Goal: Task Accomplishment & Management: Manage account settings

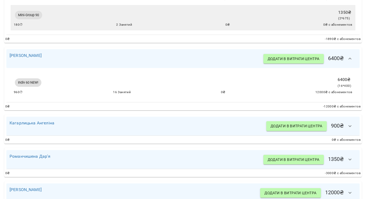
scroll to position [532, 0]
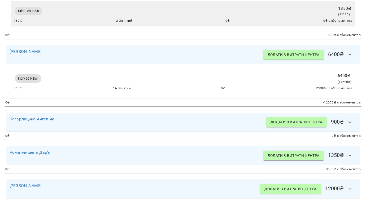
click at [353, 125] on icon "button" at bounding box center [350, 122] width 6 height 6
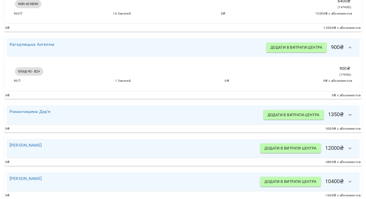
scroll to position [608, 0]
click at [351, 115] on button "button" at bounding box center [350, 114] width 13 height 13
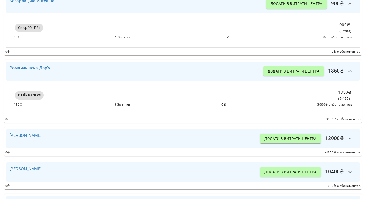
scroll to position [660, 0]
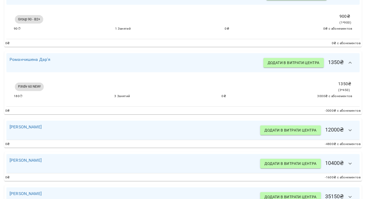
click at [351, 132] on icon "button" at bounding box center [350, 130] width 6 height 6
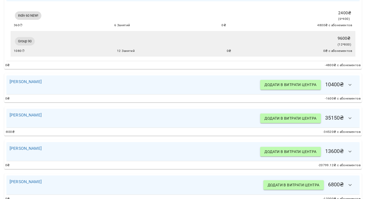
scroll to position [799, 0]
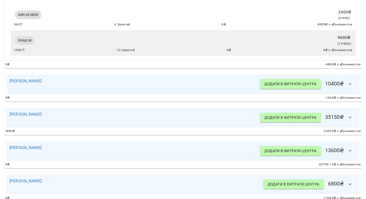
click at [352, 88] on icon "button" at bounding box center [350, 84] width 6 height 6
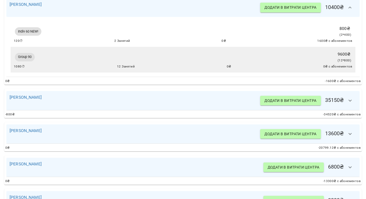
scroll to position [877, 0]
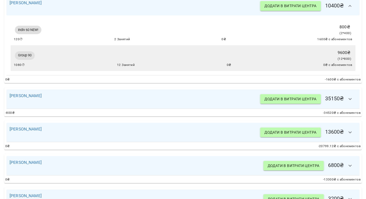
click at [352, 102] on icon "button" at bounding box center [350, 99] width 6 height 6
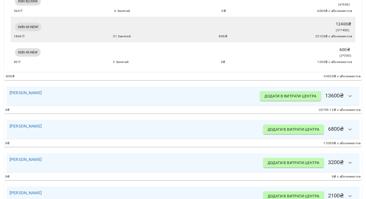
scroll to position [1104, 0]
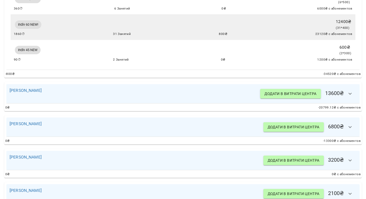
click at [351, 97] on icon "button" at bounding box center [350, 94] width 6 height 6
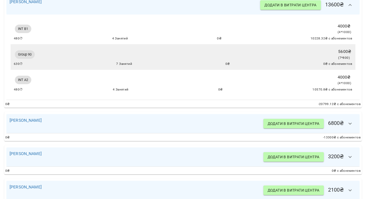
scroll to position [1200, 0]
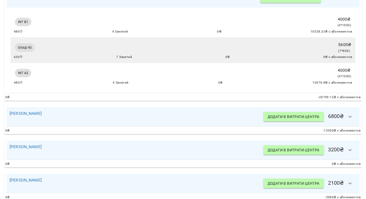
click at [353, 120] on icon "button" at bounding box center [350, 117] width 6 height 6
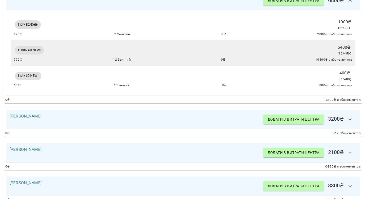
scroll to position [1322, 0]
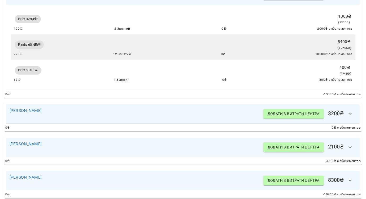
click at [353, 117] on icon "button" at bounding box center [350, 114] width 6 height 6
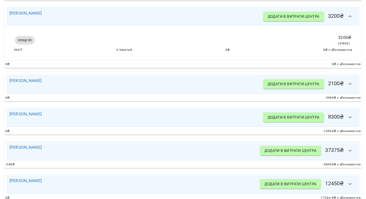
scroll to position [1420, 0]
click at [351, 87] on icon "button" at bounding box center [350, 84] width 6 height 6
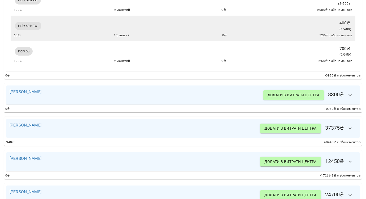
scroll to position [1537, 0]
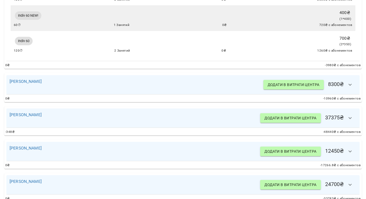
click at [351, 88] on icon "button" at bounding box center [350, 85] width 6 height 6
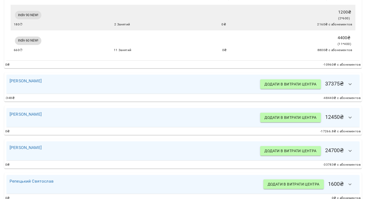
scroll to position [1659, 0]
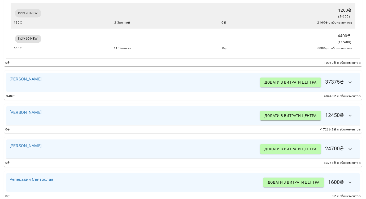
click at [351, 86] on icon "button" at bounding box center [350, 82] width 6 height 6
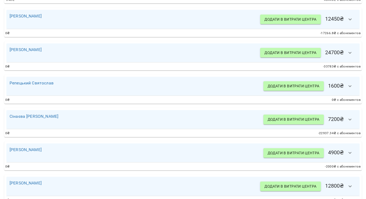
scroll to position [1998, 0]
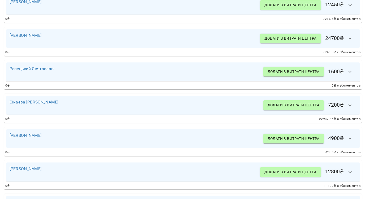
click at [350, 8] on icon "button" at bounding box center [350, 5] width 6 height 6
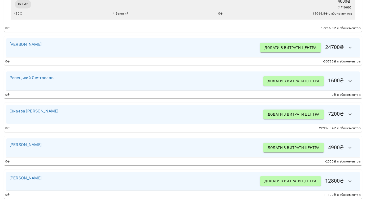
scroll to position [2124, 0]
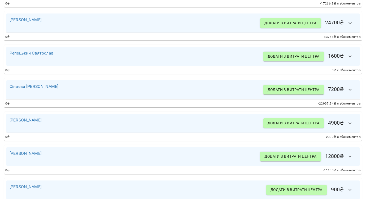
click at [351, 29] on button "button" at bounding box center [350, 23] width 13 height 13
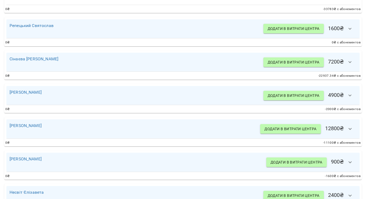
scroll to position [2290, 0]
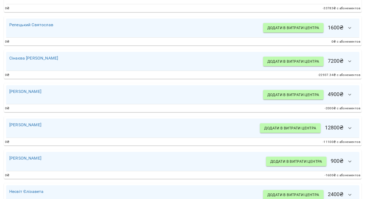
click at [351, 31] on icon "button" at bounding box center [350, 28] width 6 height 6
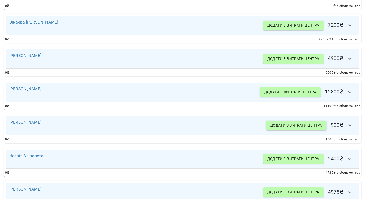
scroll to position [2376, 0]
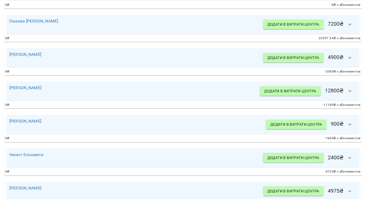
click at [352, 28] on icon "button" at bounding box center [350, 24] width 6 height 6
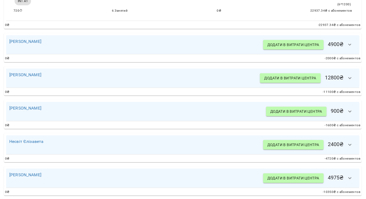
scroll to position [2426, 0]
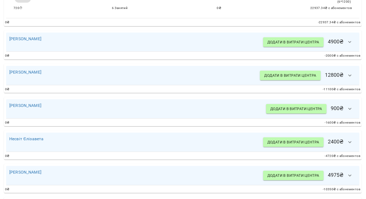
click at [353, 49] on button "button" at bounding box center [350, 42] width 13 height 13
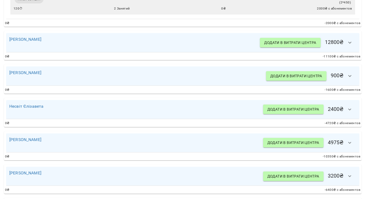
scroll to position [2518, 0]
click at [353, 46] on icon "button" at bounding box center [350, 42] width 6 height 6
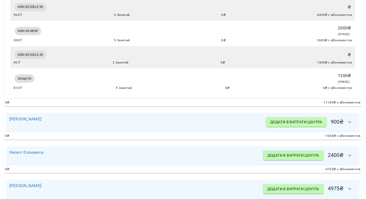
scroll to position [2601, 0]
click at [351, 126] on icon "button" at bounding box center [350, 123] width 6 height 6
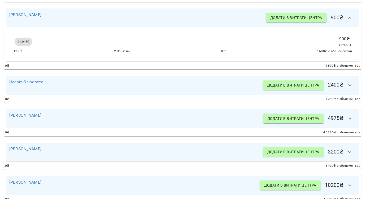
scroll to position [2708, 0]
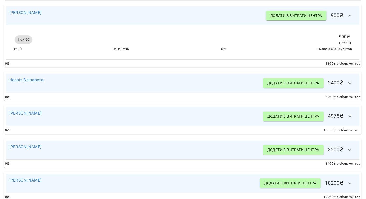
click at [352, 86] on icon "button" at bounding box center [350, 83] width 6 height 6
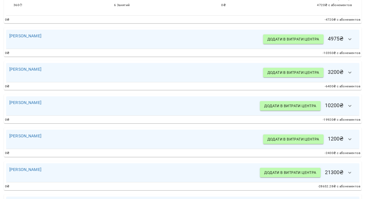
scroll to position [2809, 0]
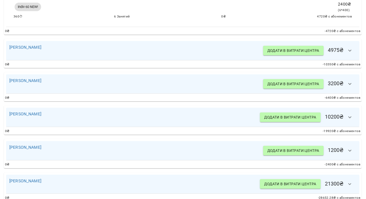
click at [349, 54] on icon "button" at bounding box center [350, 50] width 6 height 6
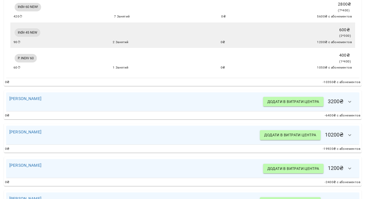
scroll to position [2934, 0]
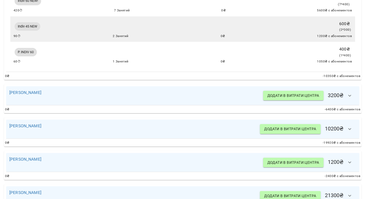
click at [351, 99] on icon "button" at bounding box center [350, 96] width 6 height 6
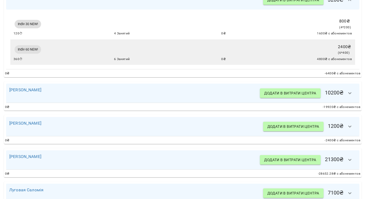
scroll to position [3033, 0]
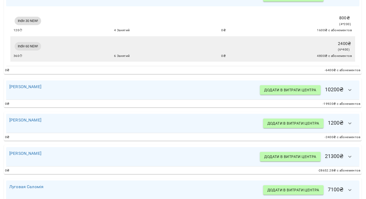
click at [351, 93] on icon "button" at bounding box center [350, 90] width 6 height 6
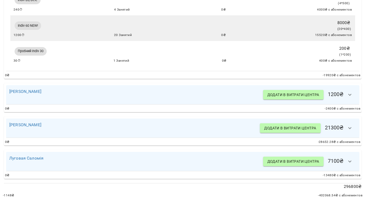
scroll to position [3151, 0]
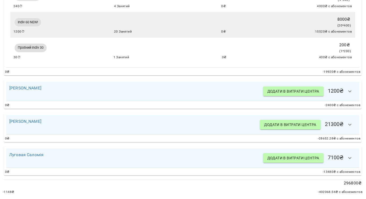
click at [350, 95] on icon "button" at bounding box center [350, 91] width 6 height 6
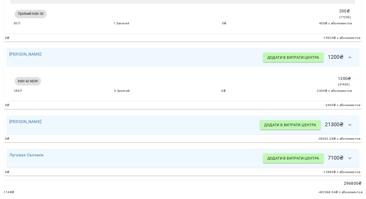
scroll to position [3210, 0]
click at [351, 127] on icon "button" at bounding box center [350, 125] width 6 height 6
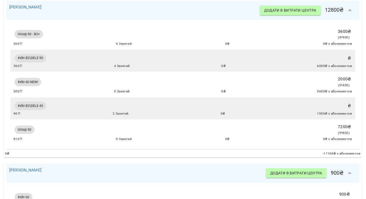
scroll to position [2553, 0]
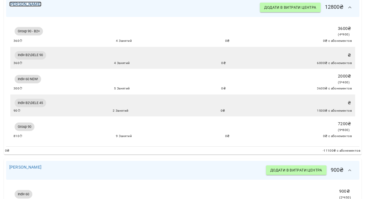
click at [28, 7] on link "[PERSON_NAME]" at bounding box center [25, 4] width 32 height 5
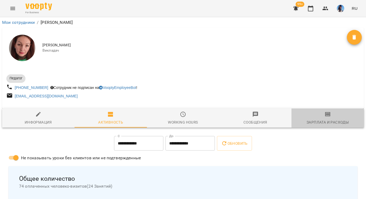
click at [328, 116] on icon "button" at bounding box center [328, 115] width 4 height 2
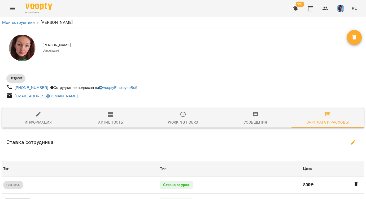
click at [353, 145] on icon "button" at bounding box center [353, 143] width 6 height 6
select select "*******"
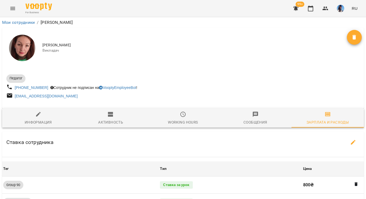
select select "*******"
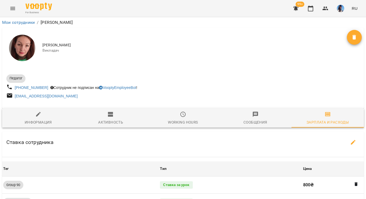
select select "*******"
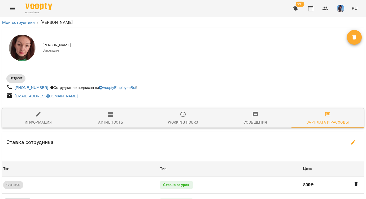
select select "*******"
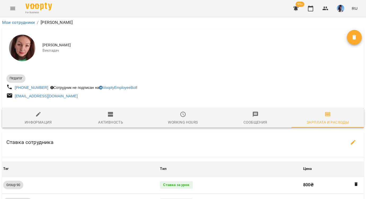
select select "*******"
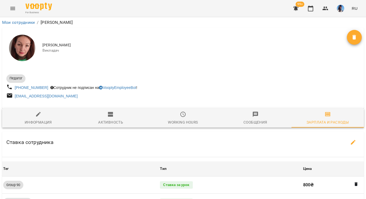
select select "*******"
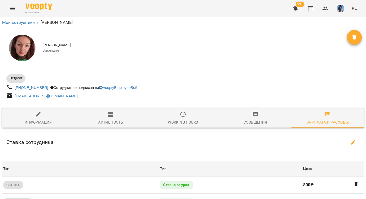
select select "*******"
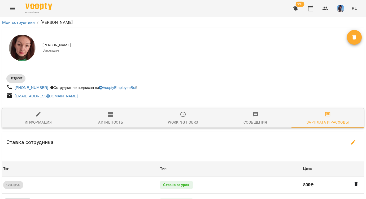
select select "*******"
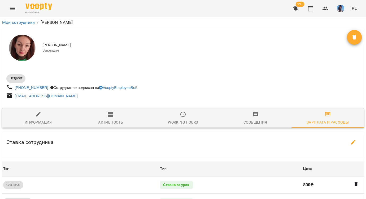
select select "*******"
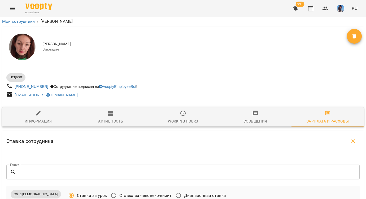
scroll to position [1022, 0]
type input "***"
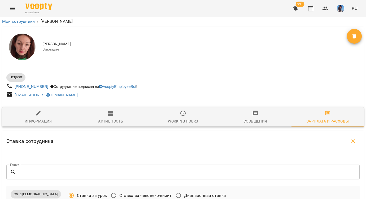
type input "*"
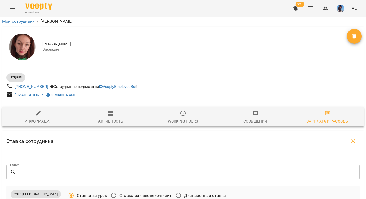
type input "***"
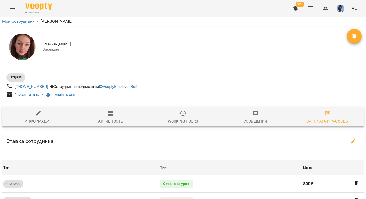
scroll to position [0, 0]
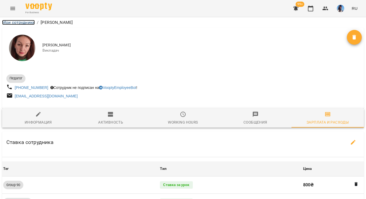
click at [14, 21] on link "Мои сотрудники" at bounding box center [18, 22] width 33 height 5
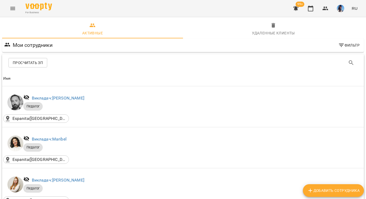
click at [20, 64] on span "Просчитать ЗП" at bounding box center [28, 63] width 30 height 6
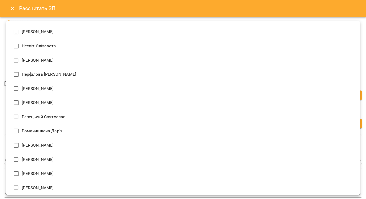
scroll to position [338, 0]
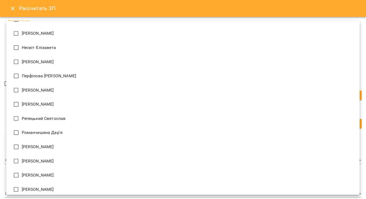
click at [58, 93] on li "[PERSON_NAME]" at bounding box center [182, 90] width 353 height 14
type input "**********"
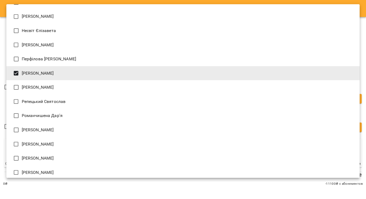
click at [33, 193] on div at bounding box center [183, 99] width 366 height 199
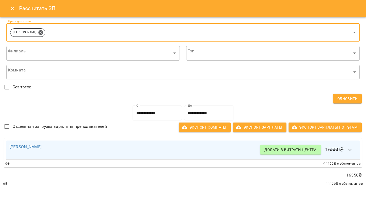
click at [207, 113] on input "**********" at bounding box center [208, 113] width 49 height 15
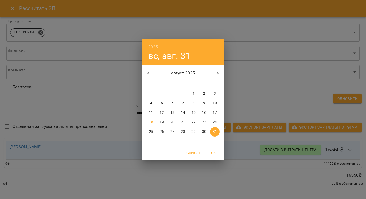
click at [191, 112] on span "15" at bounding box center [194, 112] width 10 height 5
type input "**********"
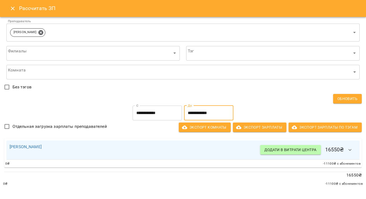
click at [351, 153] on icon "button" at bounding box center [350, 150] width 6 height 6
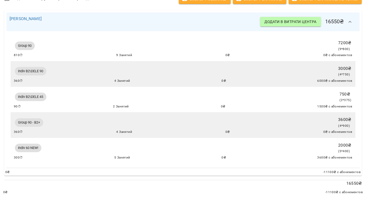
scroll to position [0, 0]
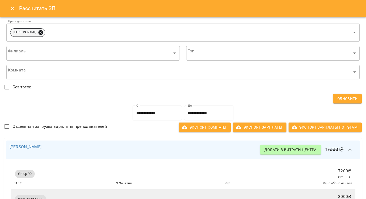
click at [43, 32] on icon at bounding box center [40, 32] width 5 height 5
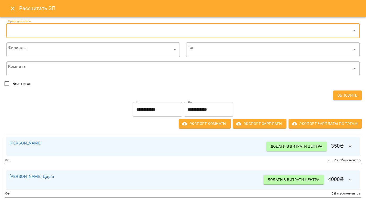
click at [11, 4] on button "Close" at bounding box center [12, 8] width 13 height 13
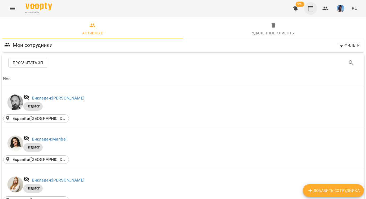
click at [310, 8] on icon "button" at bounding box center [310, 8] width 6 height 6
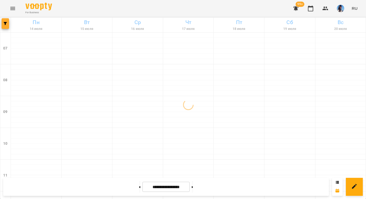
click at [4, 26] on button "button" at bounding box center [5, 23] width 7 height 11
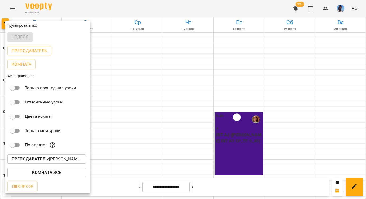
click at [176, 146] on div at bounding box center [183, 99] width 366 height 199
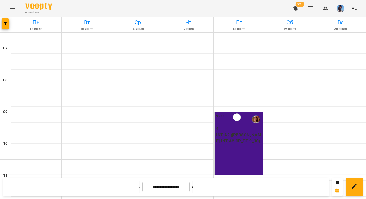
scroll to position [162, 0]
click at [193, 185] on button at bounding box center [192, 187] width 1 height 12
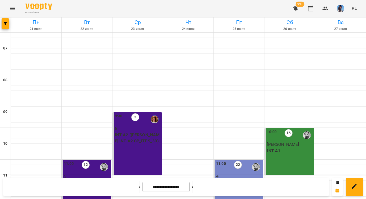
scroll to position [366, 0]
click at [193, 189] on button at bounding box center [192, 187] width 1 height 12
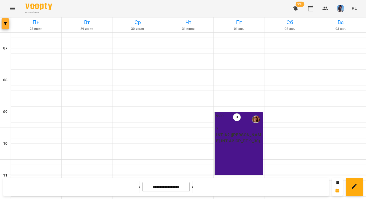
click at [5, 25] on icon "button" at bounding box center [5, 23] width 3 height 3
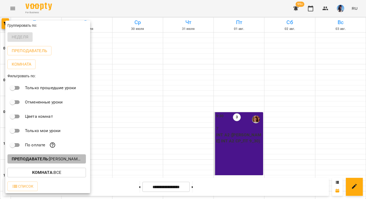
click at [71, 161] on p "Преподаватель : [PERSON_NAME],[PERSON_NAME]" at bounding box center [47, 159] width 70 height 6
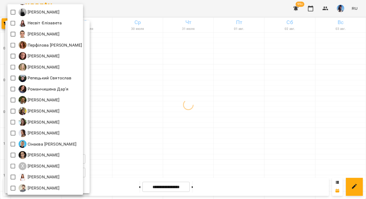
scroll to position [0, 0]
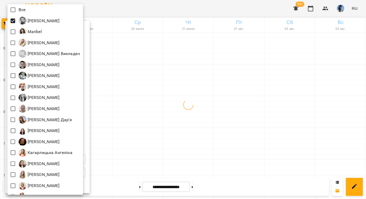
click at [103, 87] on div at bounding box center [183, 99] width 366 height 199
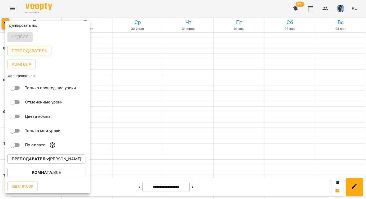
click at [103, 87] on div at bounding box center [183, 99] width 366 height 199
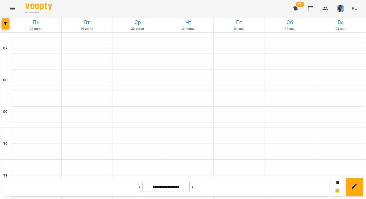
scroll to position [366, 0]
click at [193, 185] on button at bounding box center [192, 187] width 1 height 12
type input "**********"
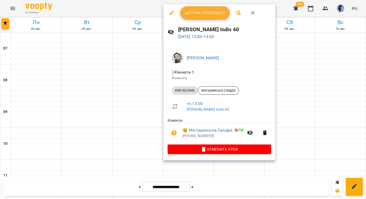
click at [203, 11] on span "Урок произошел" at bounding box center [205, 13] width 41 height 6
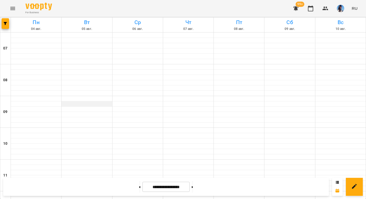
scroll to position [366, 0]
click at [193, 189] on button at bounding box center [192, 187] width 1 height 12
type input "**********"
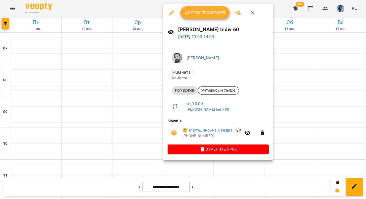
click at [202, 11] on span "Урок произошел" at bounding box center [205, 13] width 41 height 6
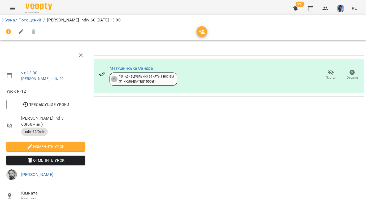
click at [11, 7] on icon "Menu" at bounding box center [13, 8] width 6 height 6
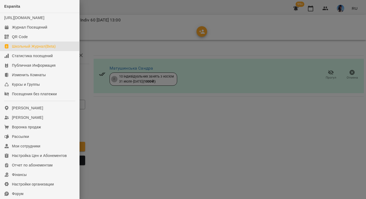
click at [38, 49] on div "Школьный Журнал(Beta)" at bounding box center [34, 46] width 44 height 5
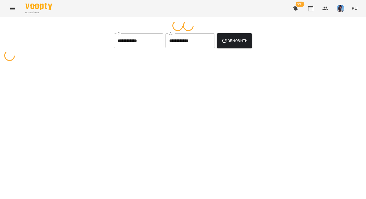
select select "**********"
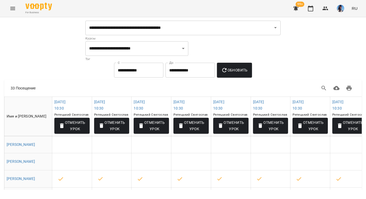
click at [16, 7] on button "Menu" at bounding box center [12, 8] width 13 height 13
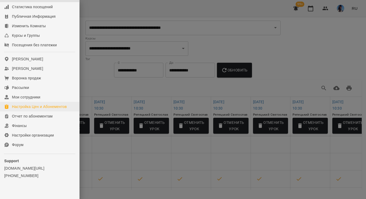
scroll to position [59, 0]
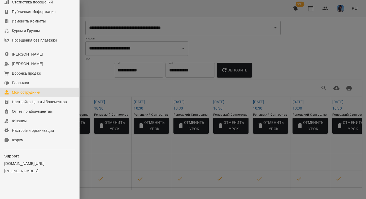
click at [47, 95] on link "Мои сотрудники" at bounding box center [39, 93] width 79 height 10
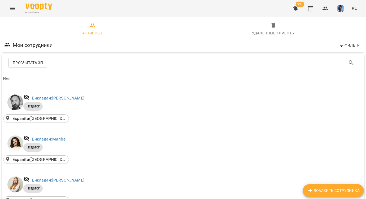
click at [34, 66] on span "Просчитать ЗП" at bounding box center [28, 63] width 30 height 6
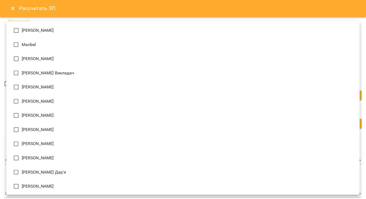
click at [88, 32] on li "[PERSON_NAME]" at bounding box center [182, 30] width 353 height 14
type input "**********"
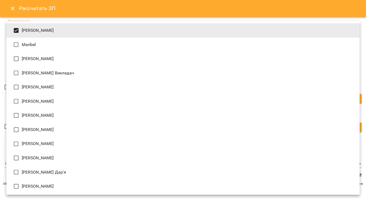
click at [3, 193] on div at bounding box center [183, 99] width 366 height 199
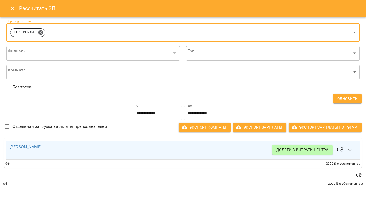
click at [210, 115] on input "**********" at bounding box center [208, 113] width 49 height 15
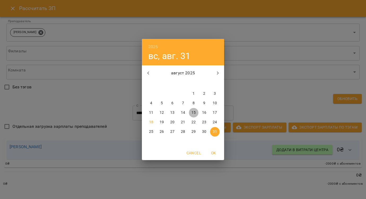
click at [195, 114] on p "15" at bounding box center [194, 112] width 4 height 5
type input "**********"
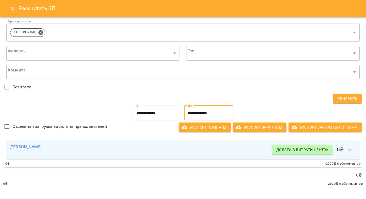
click at [350, 148] on icon "button" at bounding box center [350, 150] width 6 height 6
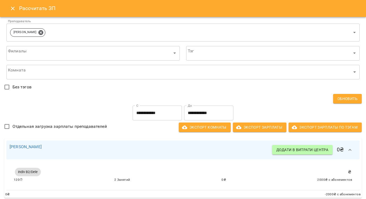
scroll to position [22, 0]
